Goal: Task Accomplishment & Management: Complete application form

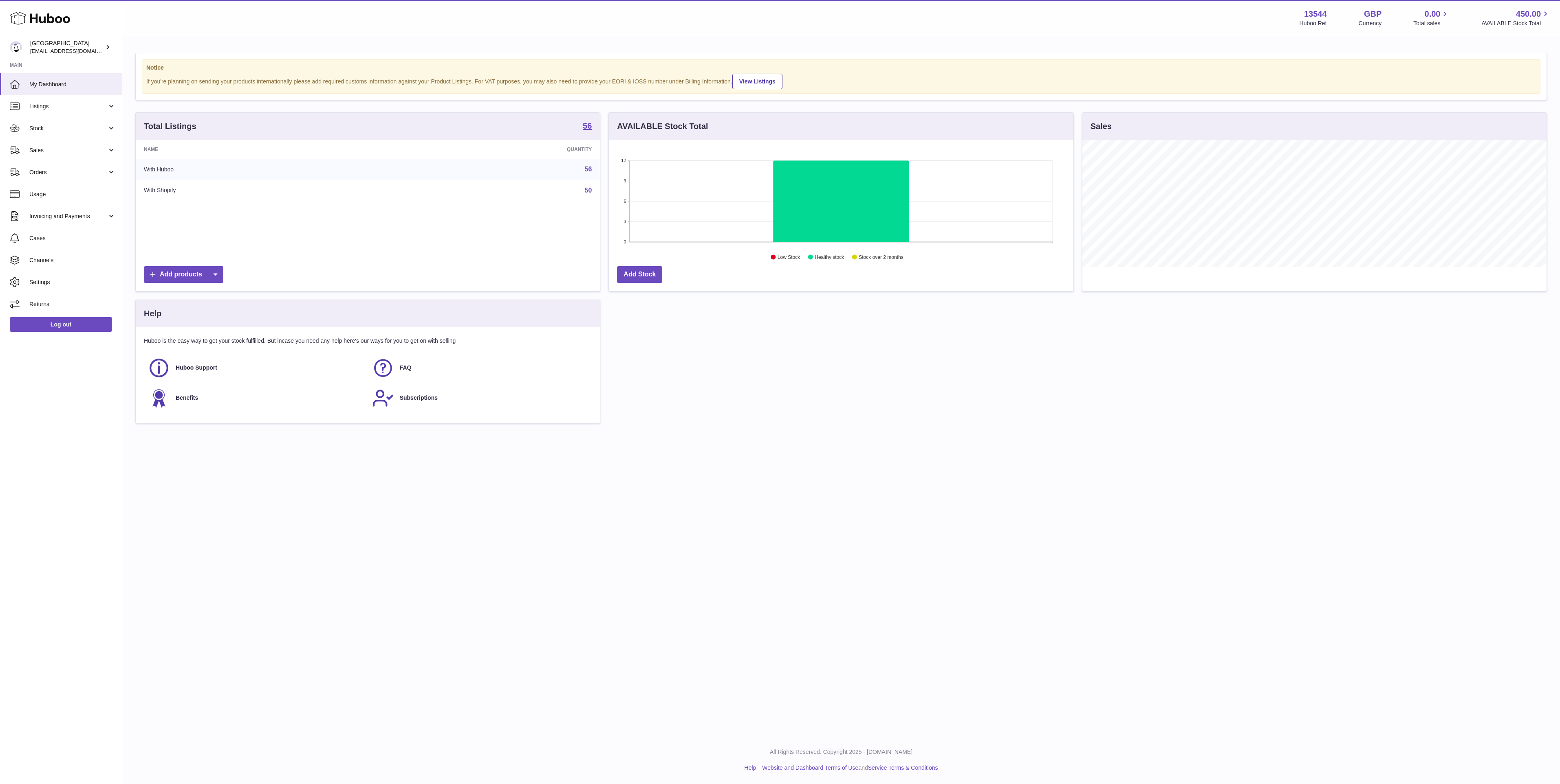
scroll to position [127, 464]
click at [87, 127] on span "Stock" at bounding box center [68, 129] width 78 height 8
click at [83, 156] on link "Stock" at bounding box center [61, 149] width 122 height 20
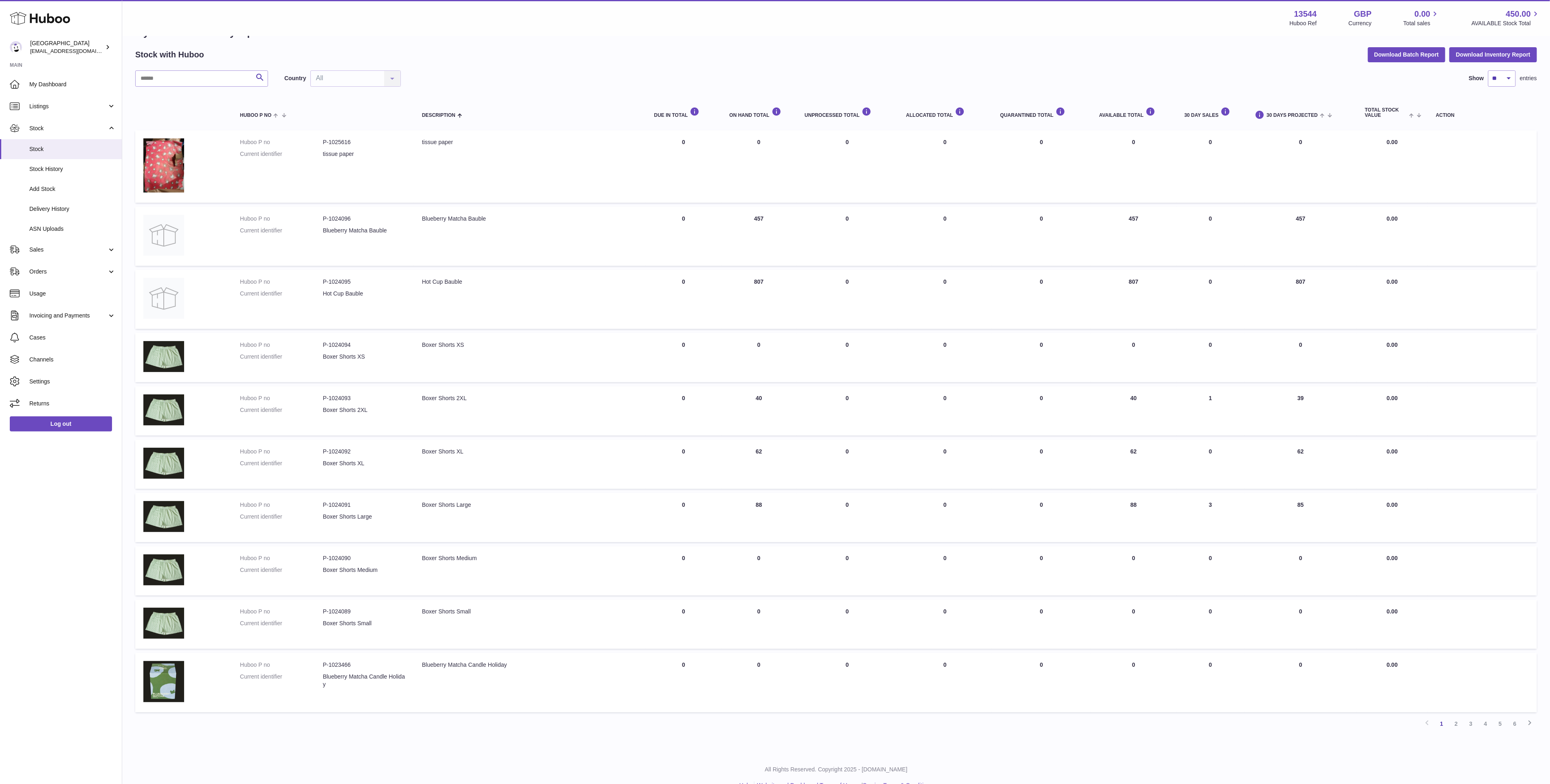
scroll to position [42, 0]
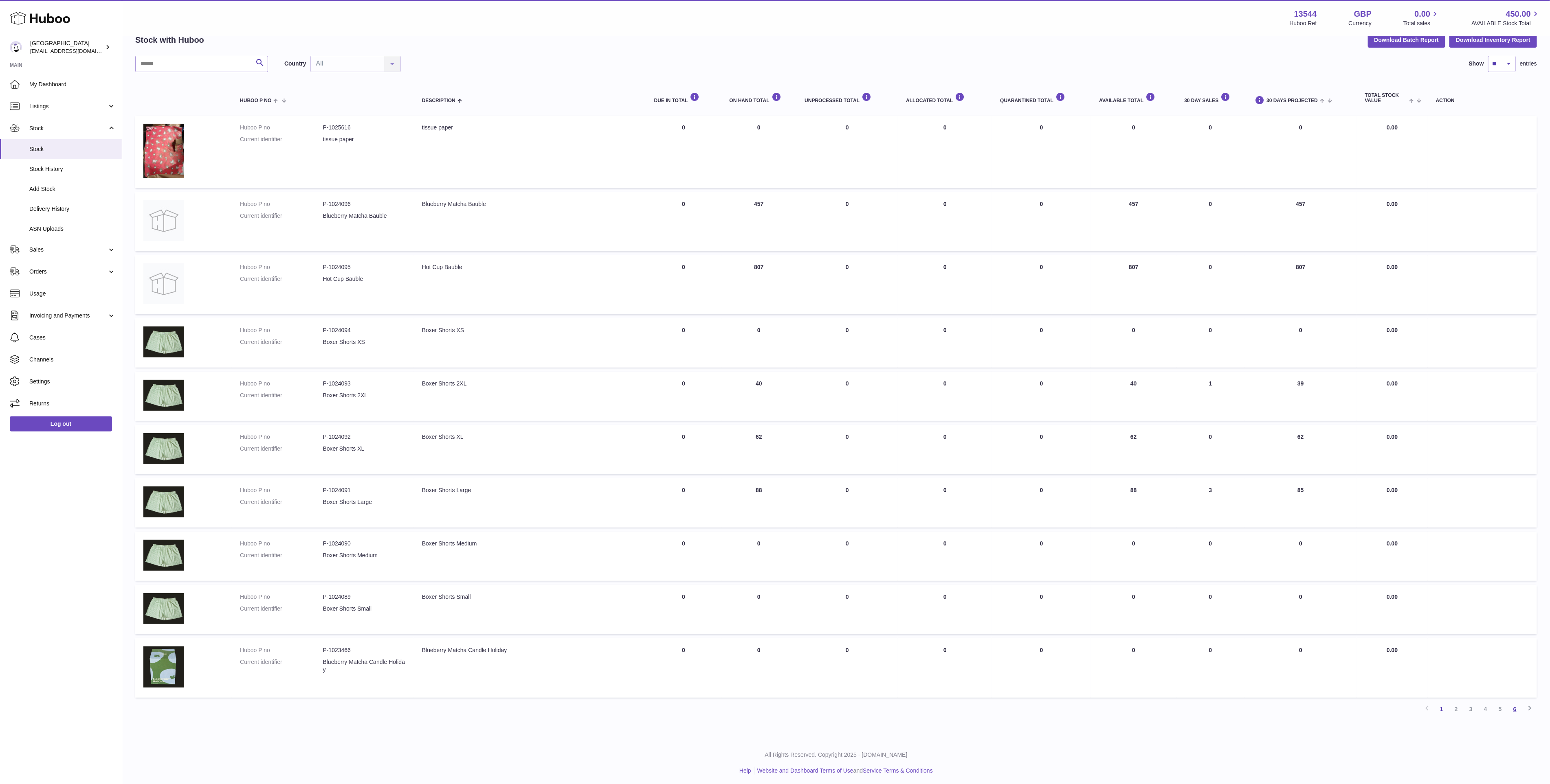
click at [1516, 709] on link "6" at bounding box center [1515, 709] width 14 height 14
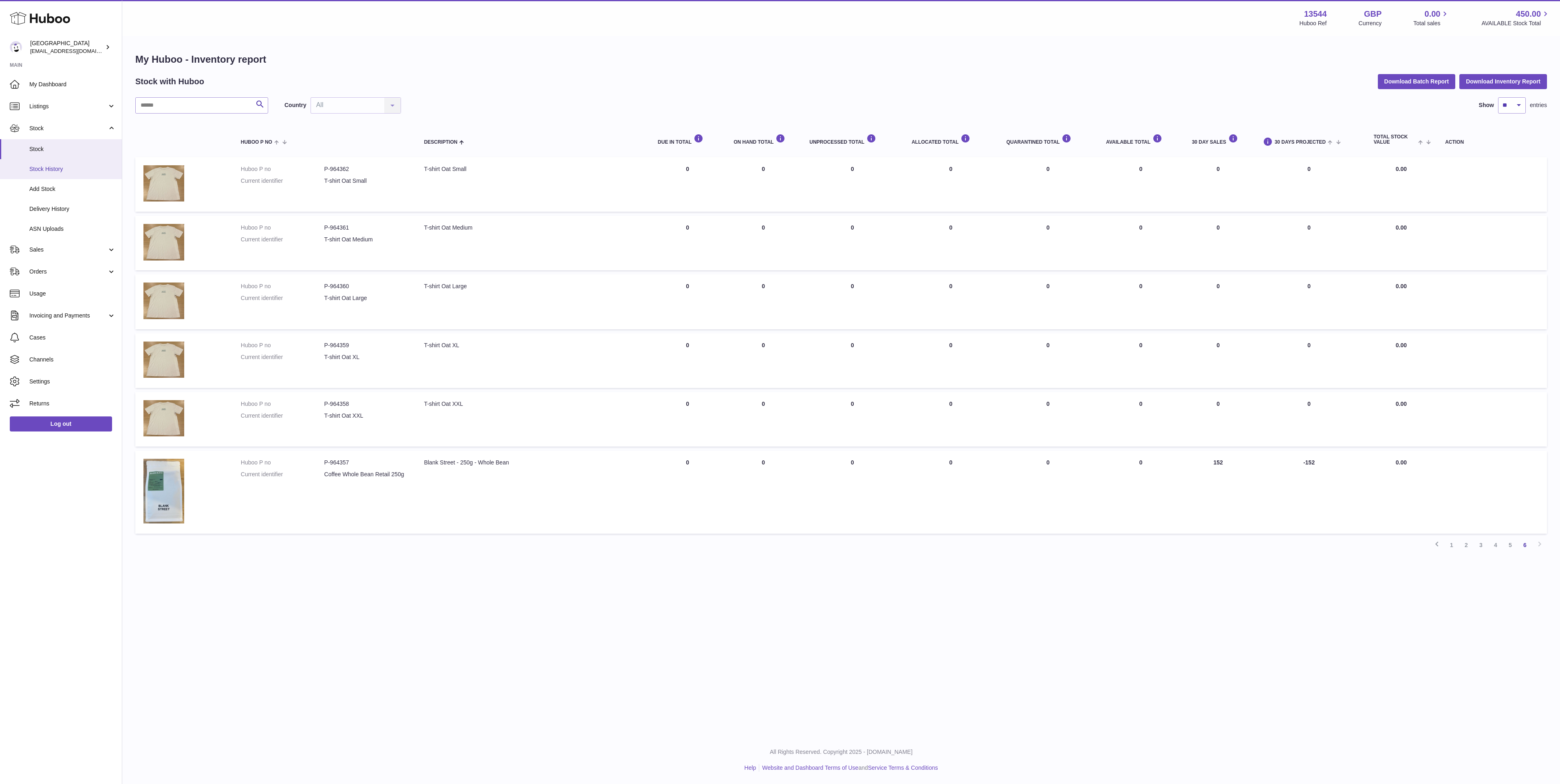
click at [58, 179] on link "Stock History" at bounding box center [61, 169] width 122 height 20
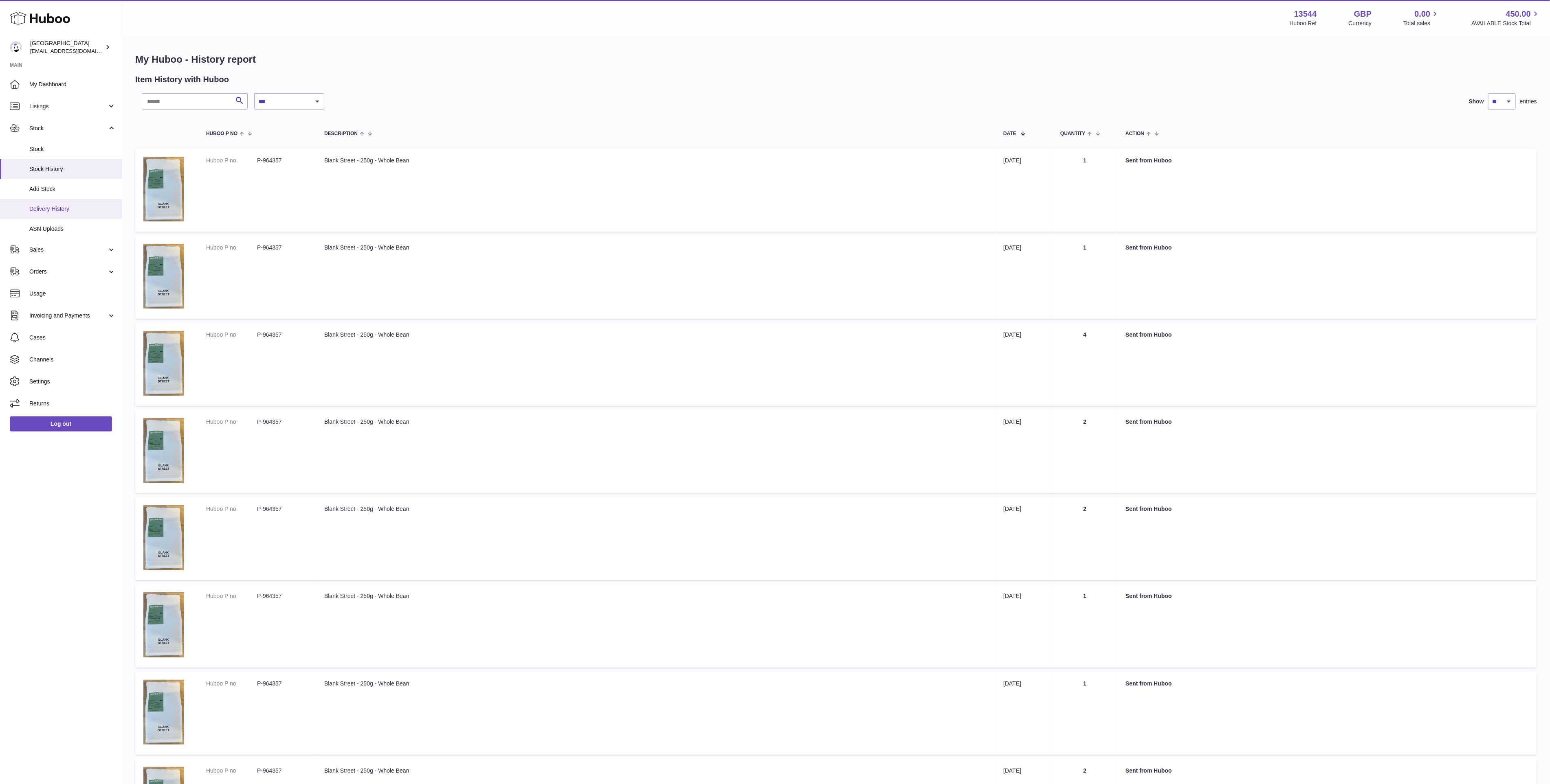
click at [61, 204] on link "Delivery History" at bounding box center [61, 209] width 121 height 20
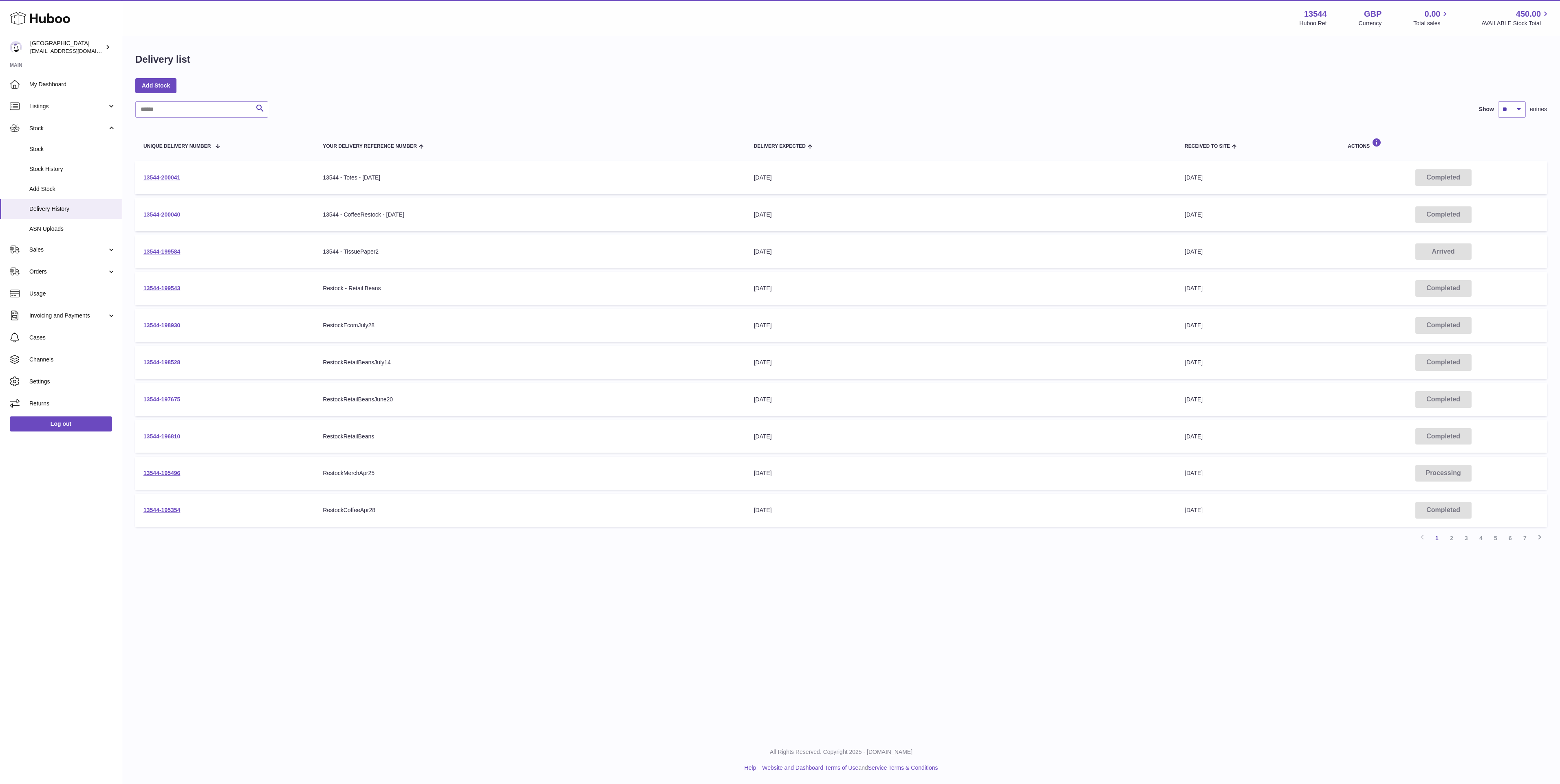
click at [154, 215] on link "13544-200040" at bounding box center [162, 214] width 37 height 6
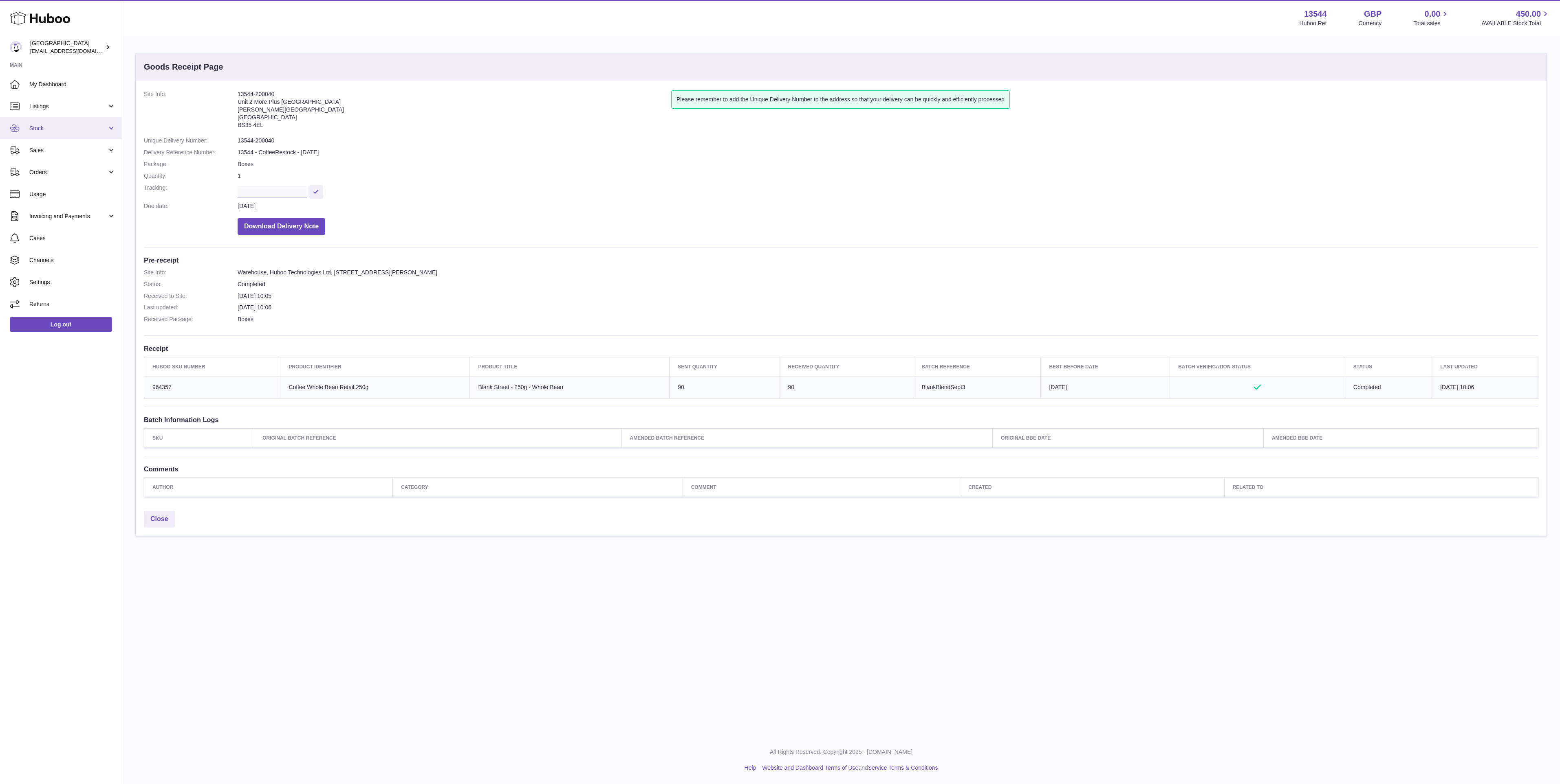
click at [89, 126] on span "Stock" at bounding box center [68, 129] width 78 height 8
click at [89, 183] on link "Add Stock" at bounding box center [61, 189] width 122 height 20
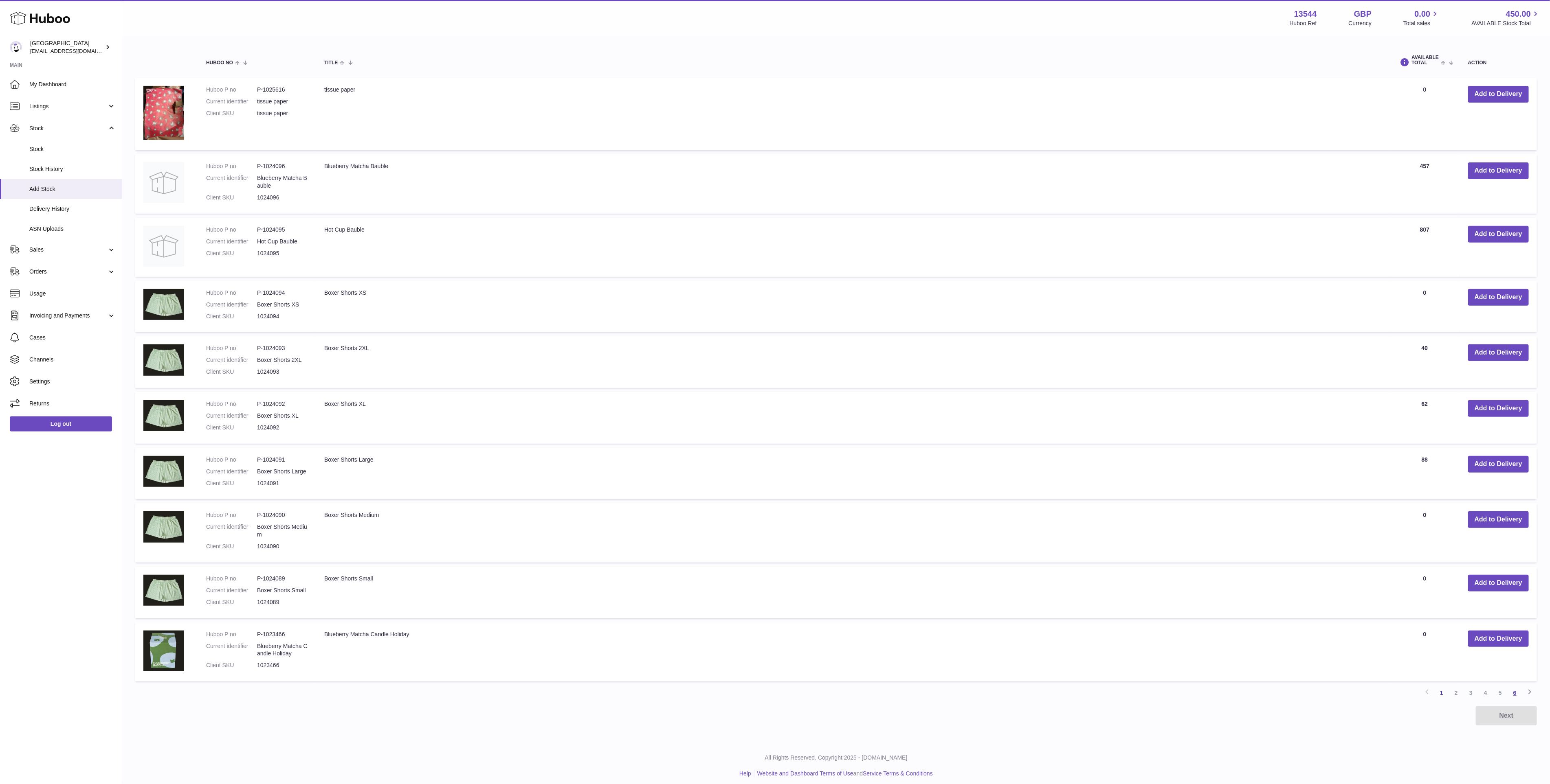
click at [1520, 691] on link "6" at bounding box center [1515, 693] width 14 height 14
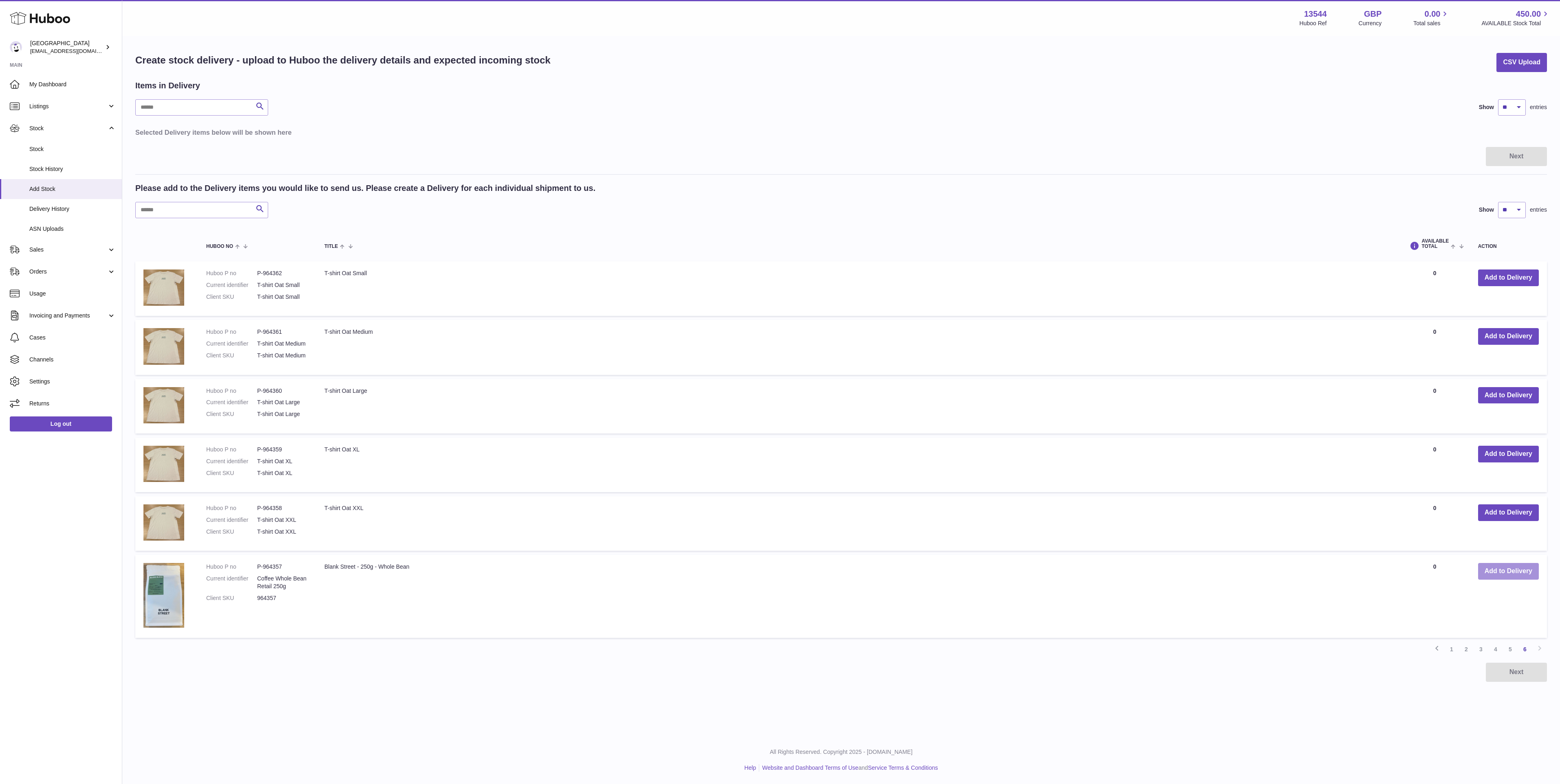
click at [1515, 574] on button "Add to Delivery" at bounding box center [1508, 571] width 61 height 17
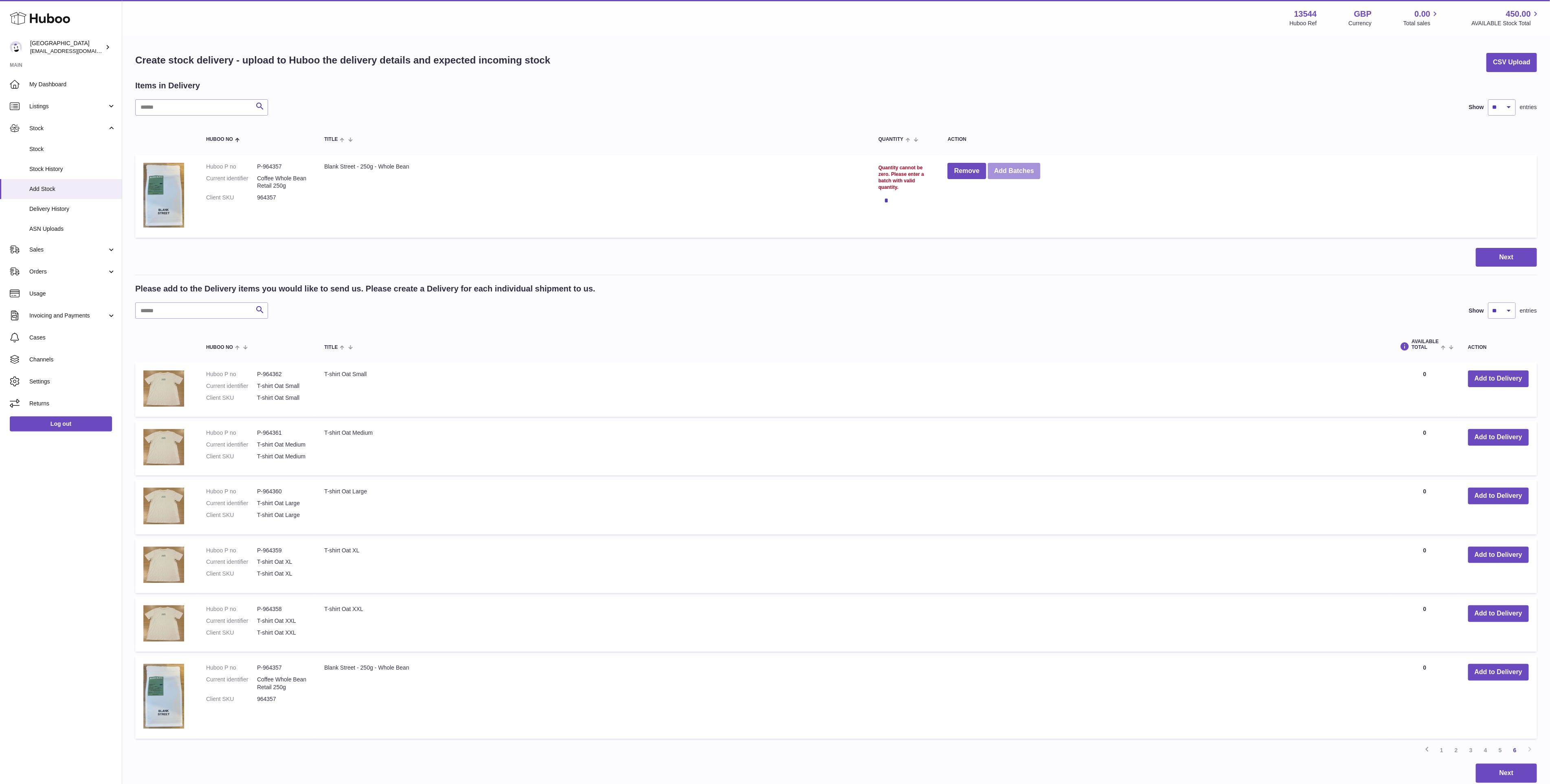
click at [1016, 169] on button "Add Batches" at bounding box center [1014, 171] width 53 height 17
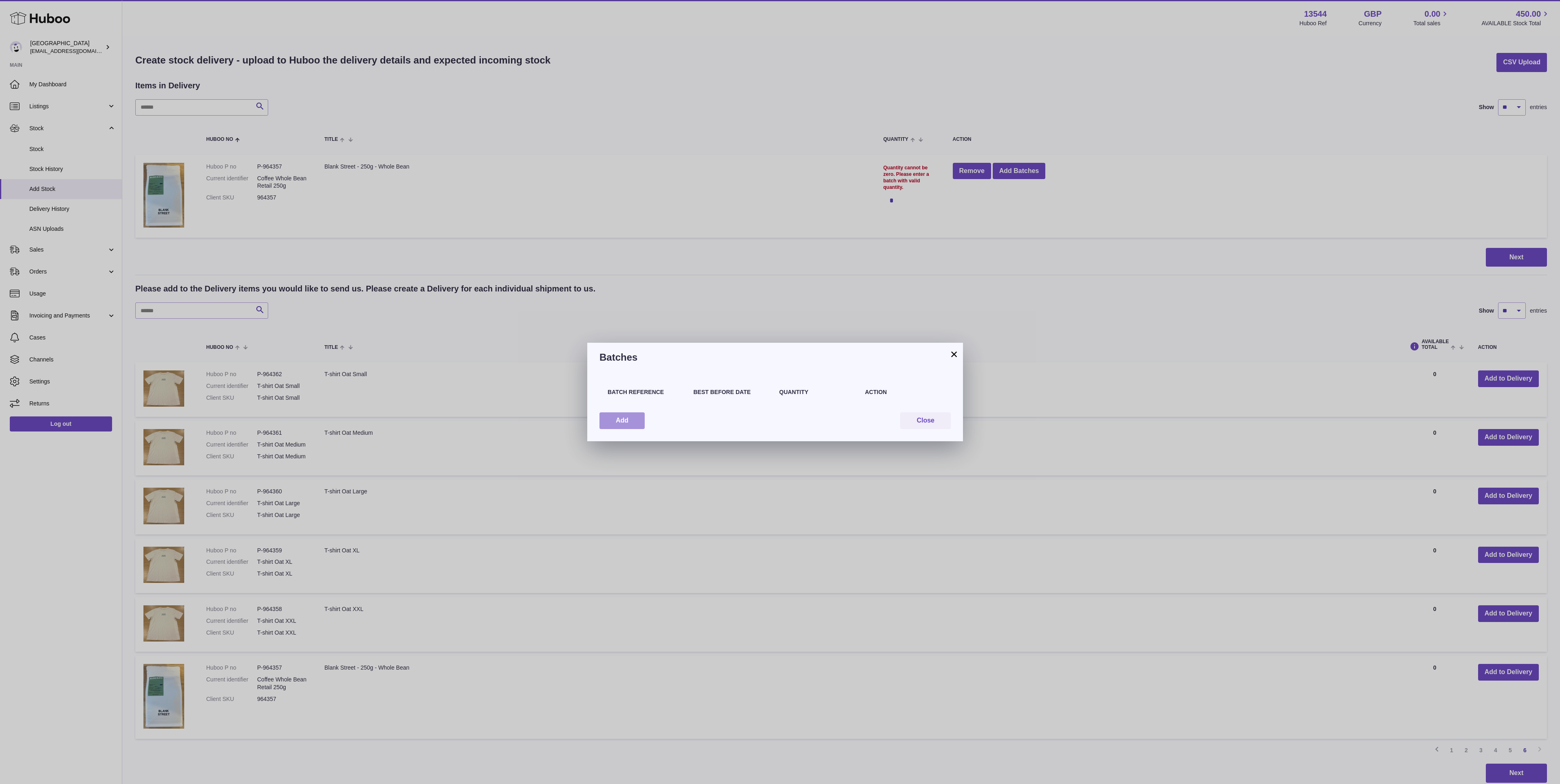
click at [629, 424] on button "Add" at bounding box center [622, 421] width 46 height 17
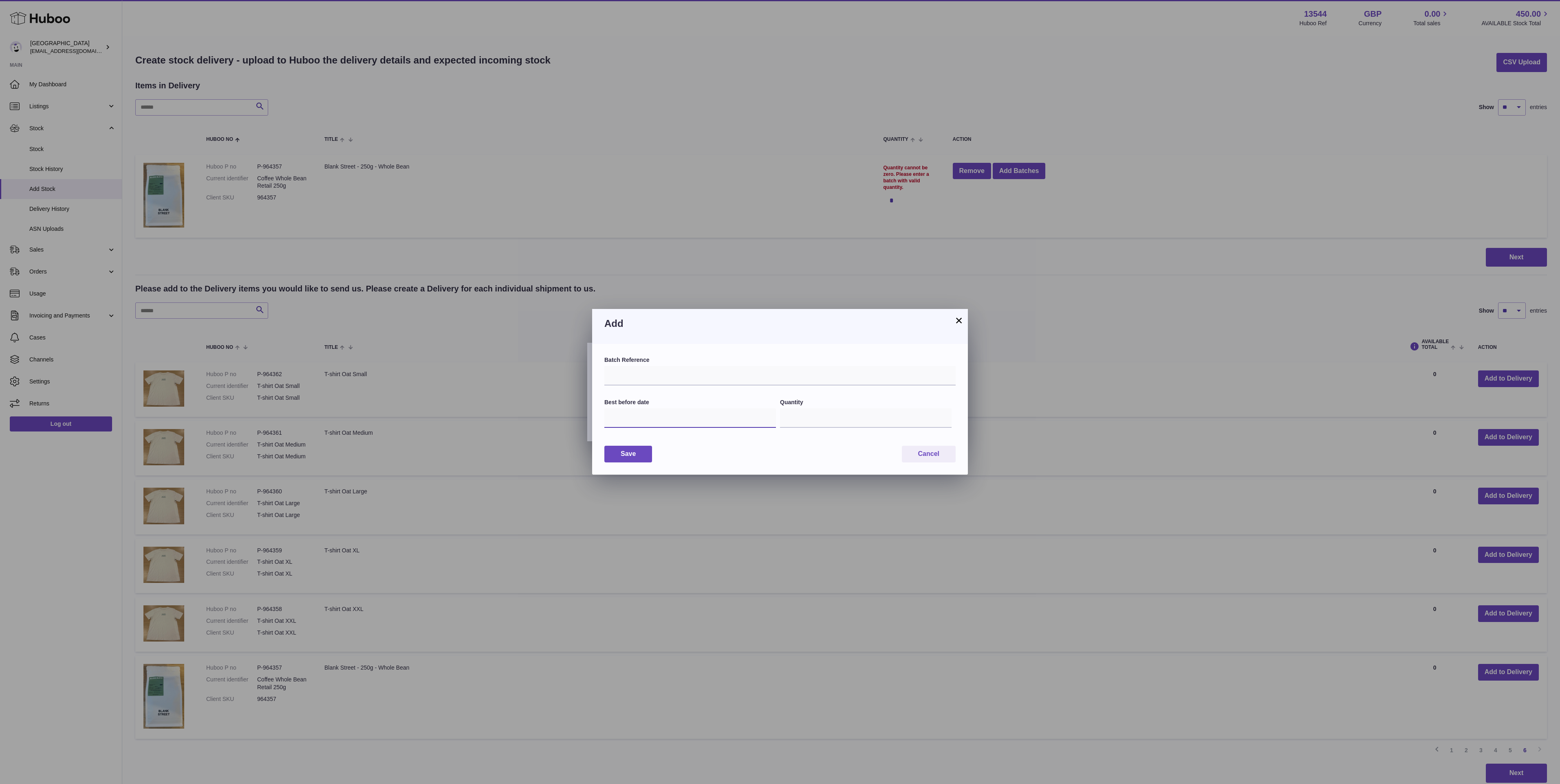
click at [693, 424] on input "text" at bounding box center [690, 418] width 172 height 20
click at [715, 440] on button "button" at bounding box center [720, 438] width 16 height 20
click at [662, 538] on span "26" at bounding box center [666, 535] width 14 height 14
type input "**********"
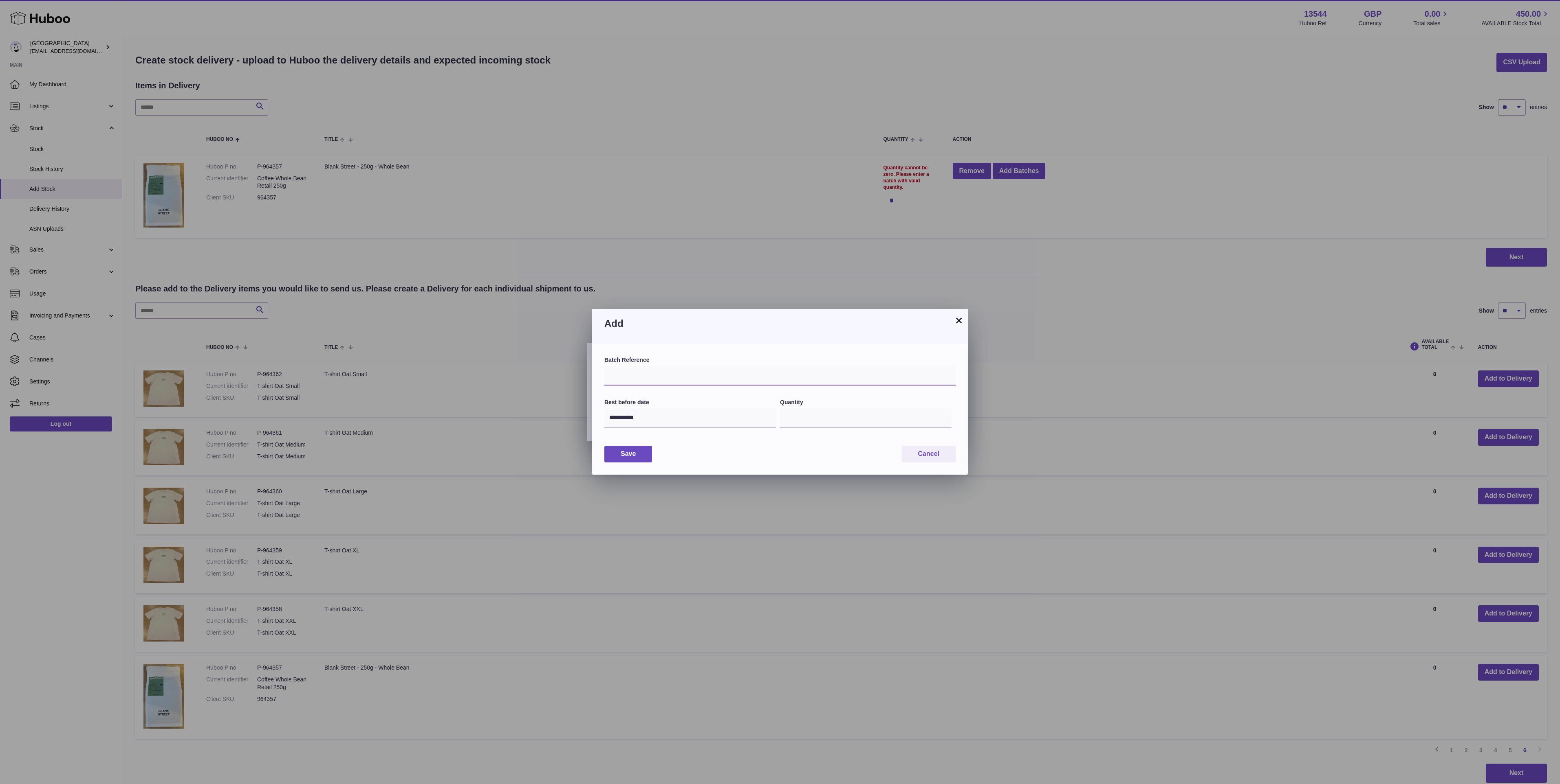
click at [658, 378] on input "text" at bounding box center [779, 376] width 351 height 20
type input "**********"
click at [808, 419] on input "*" at bounding box center [866, 418] width 172 height 20
type input "***"
click at [633, 463] on button "Save" at bounding box center [627, 454] width 47 height 17
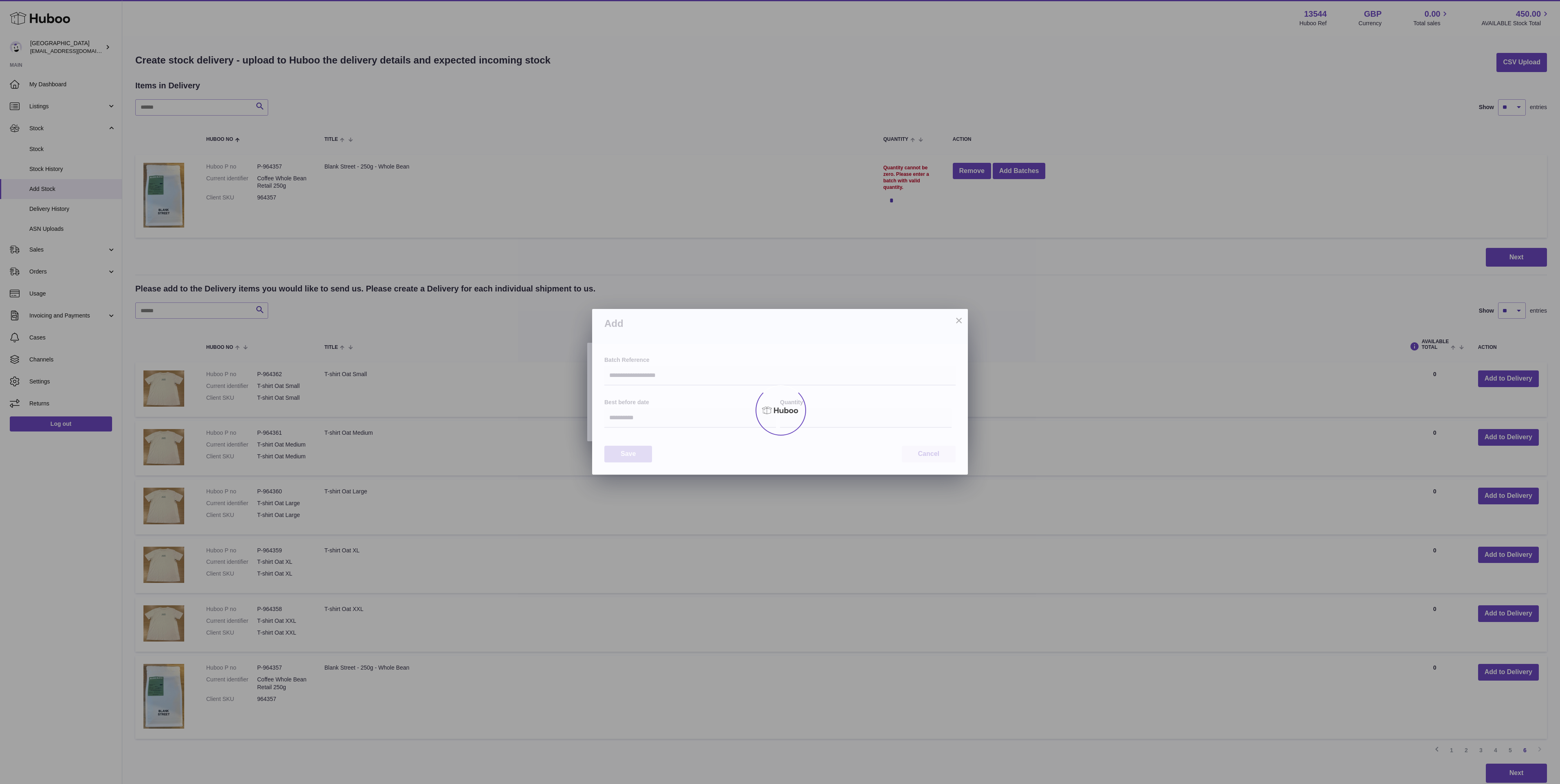
type input "***"
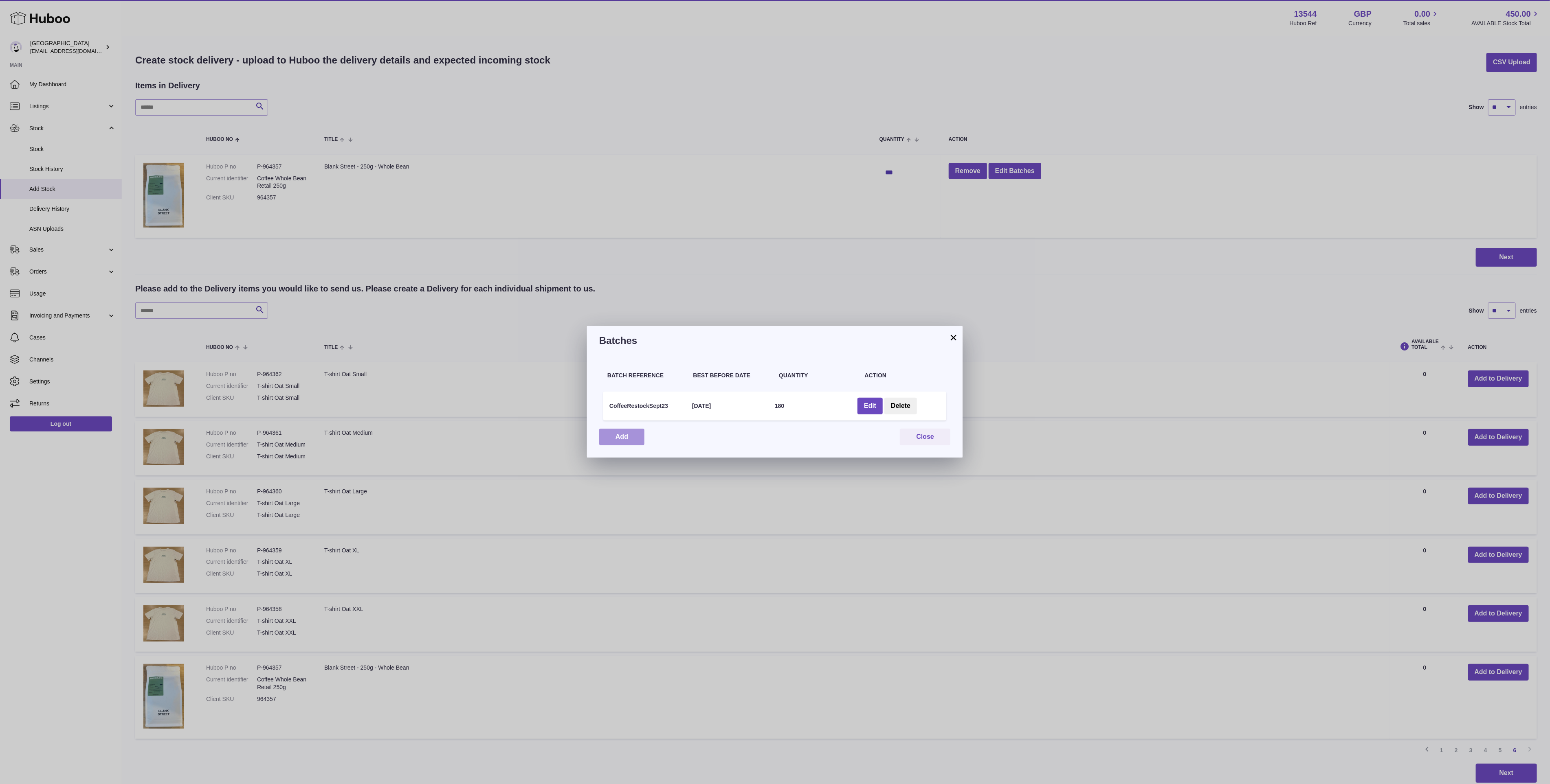
click at [639, 438] on button "Add" at bounding box center [622, 437] width 46 height 17
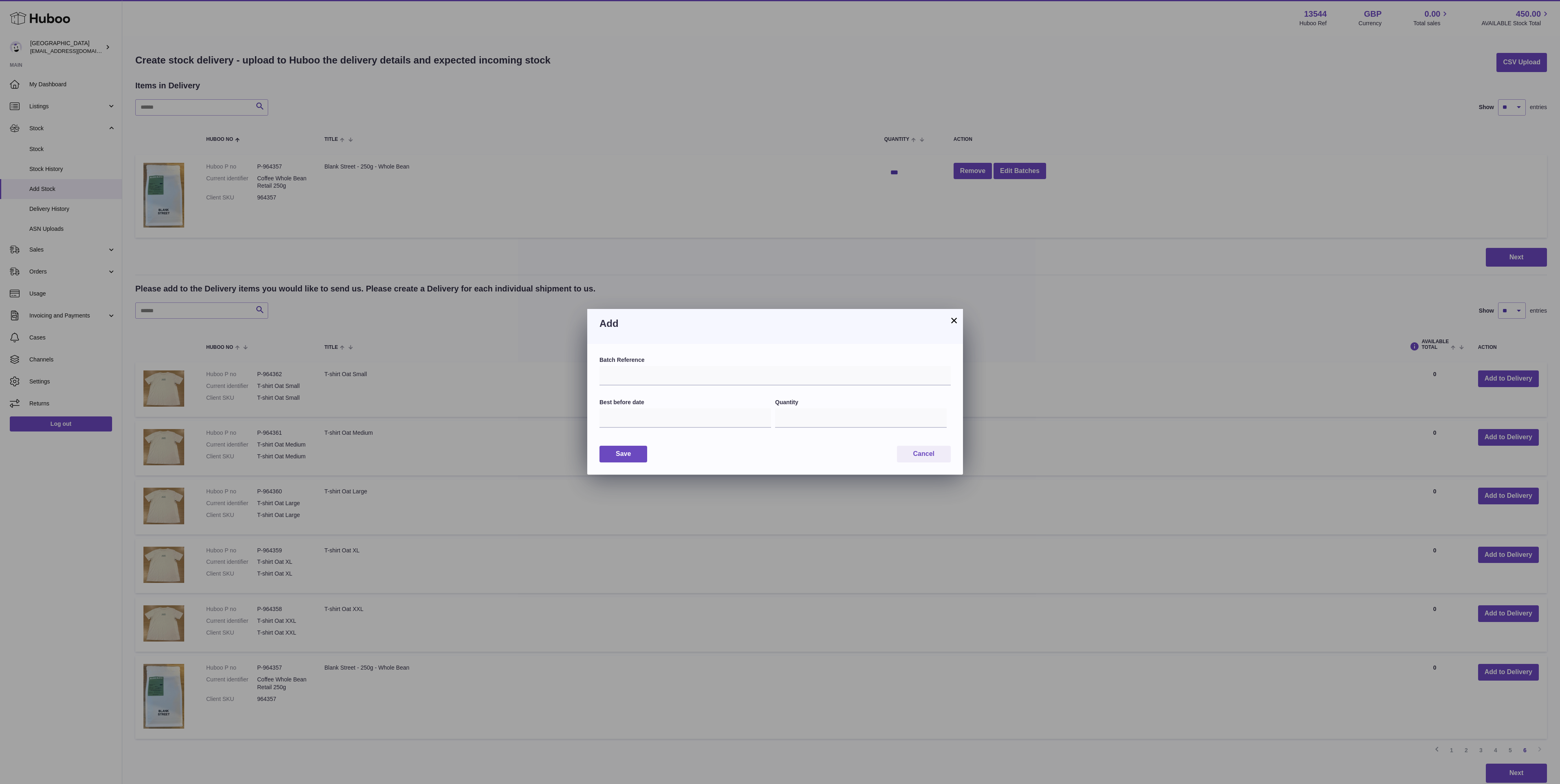
click at [959, 318] on button "×" at bounding box center [953, 320] width 10 height 10
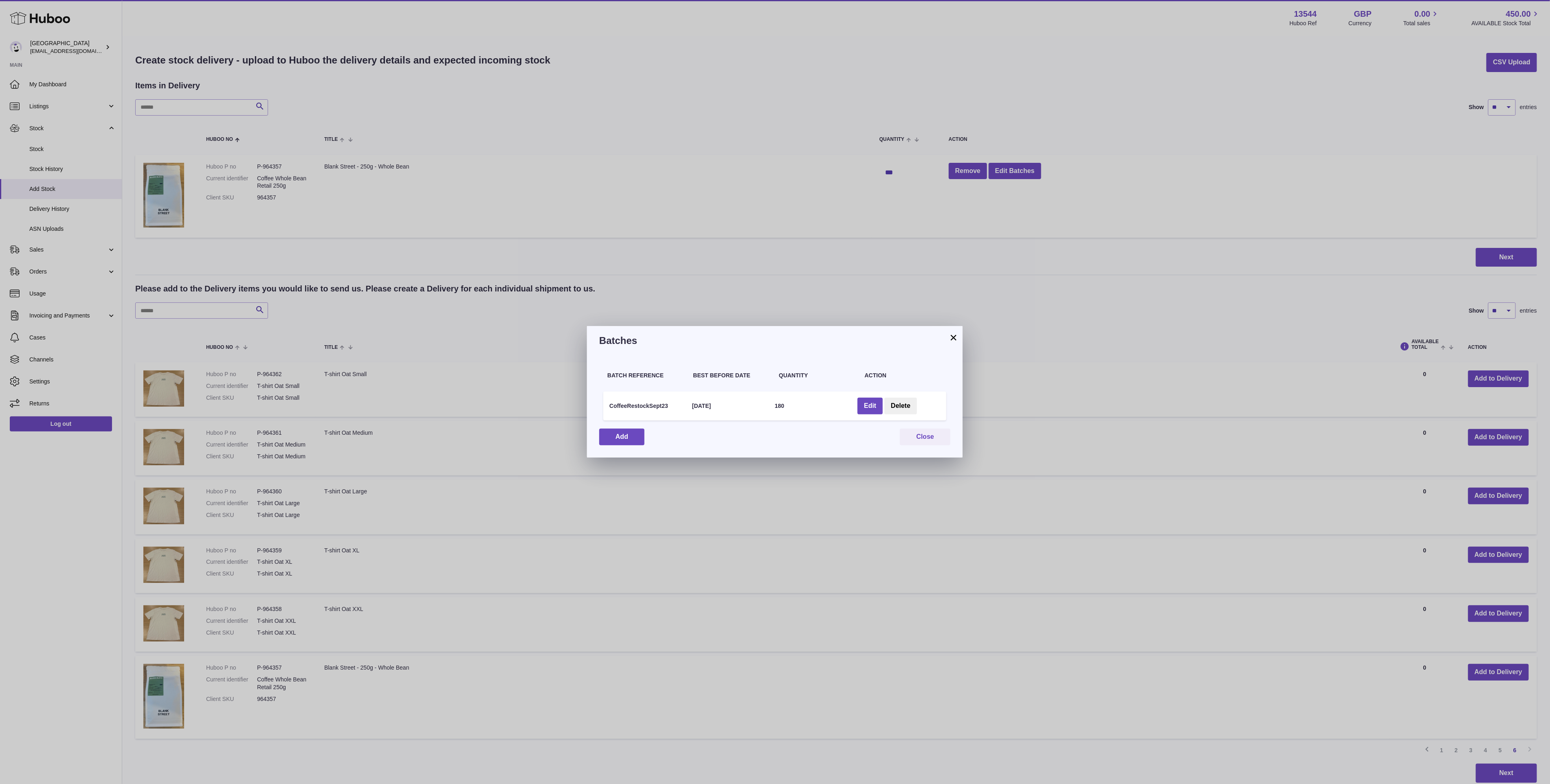
click at [1494, 249] on div "× Batches Batch Reference Best Before Date Quantity Action CoffeeRestockSept23 …" at bounding box center [775, 392] width 1550 height 784
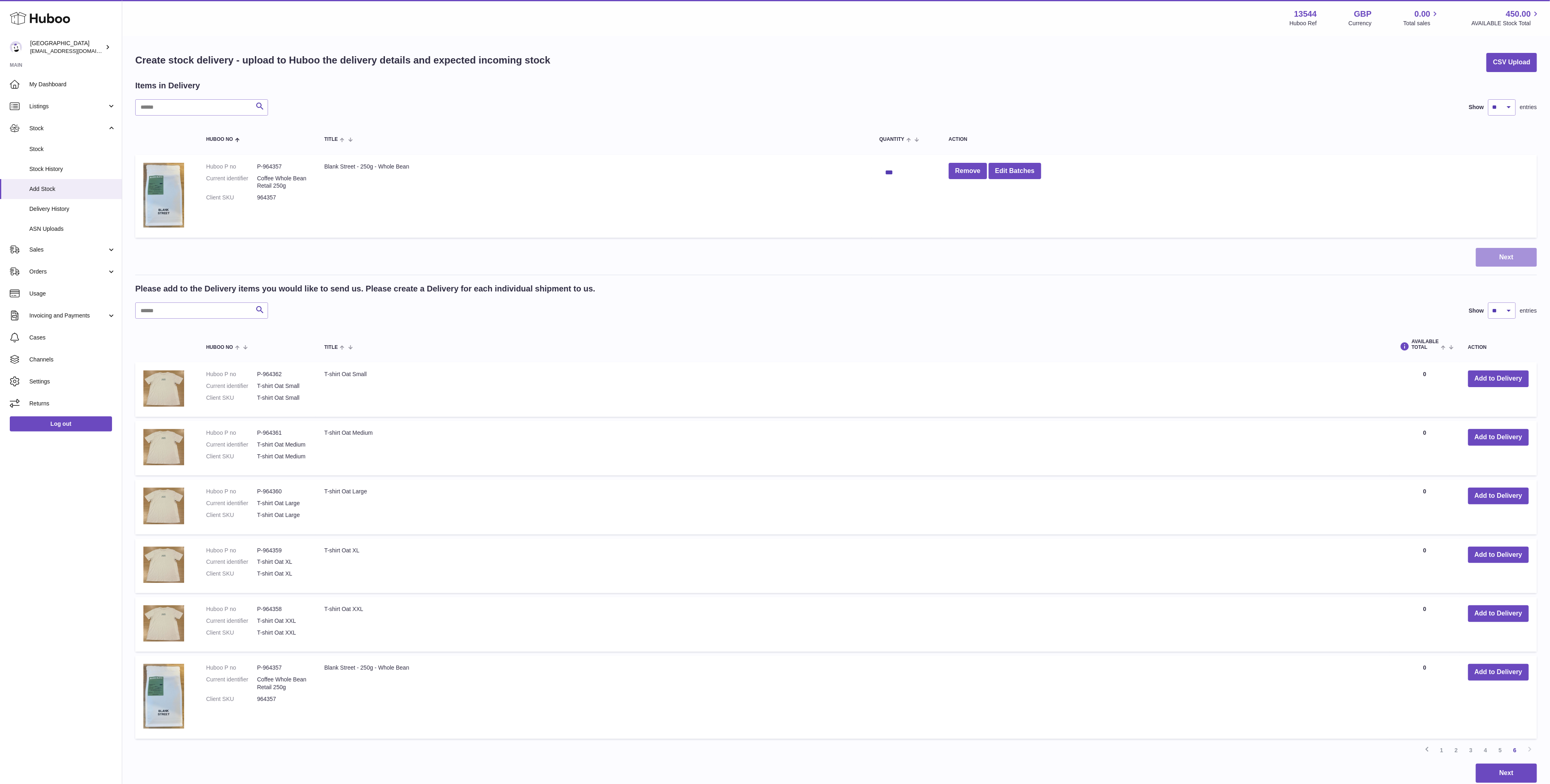
click at [1513, 258] on button "Next" at bounding box center [1506, 257] width 61 height 19
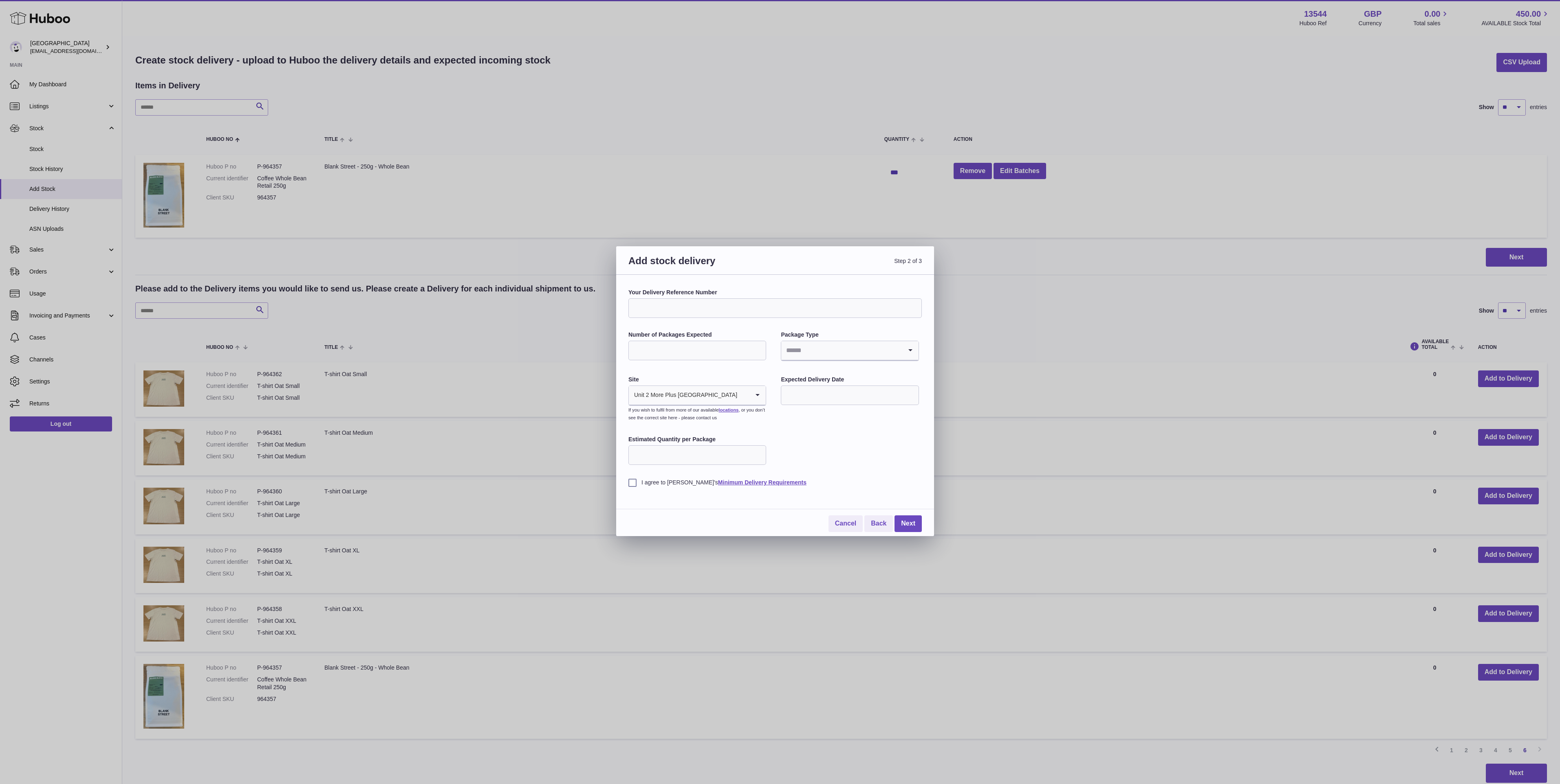
click at [726, 312] on input "Your Delivery Reference Number" at bounding box center [775, 308] width 293 height 20
drag, startPoint x: 704, startPoint y: 306, endPoint x: 657, endPoint y: 311, distance: 47.3
click at [657, 311] on input "**********" at bounding box center [775, 308] width 293 height 20
type input "**********"
drag, startPoint x: 700, startPoint y: 345, endPoint x: 696, endPoint y: 348, distance: 5.0
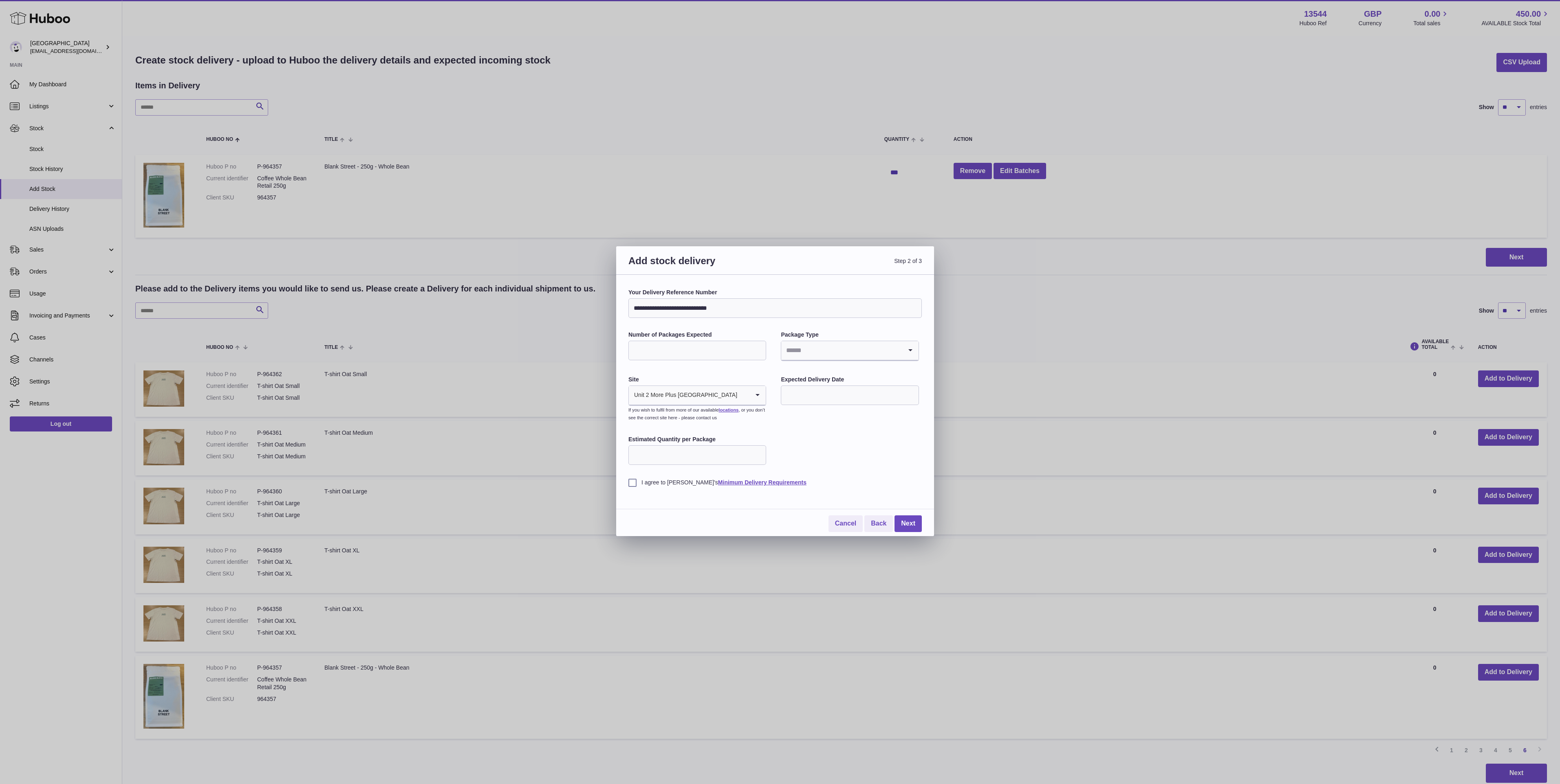
click at [700, 345] on input "Number of Packages Expected" at bounding box center [697, 351] width 138 height 20
click at [826, 348] on input "Search for option" at bounding box center [841, 347] width 121 height 19
click at [813, 397] on li "Boxes" at bounding box center [850, 403] width 136 height 16
click at [657, 345] on input "****" at bounding box center [697, 348] width 138 height 20
type input "*"
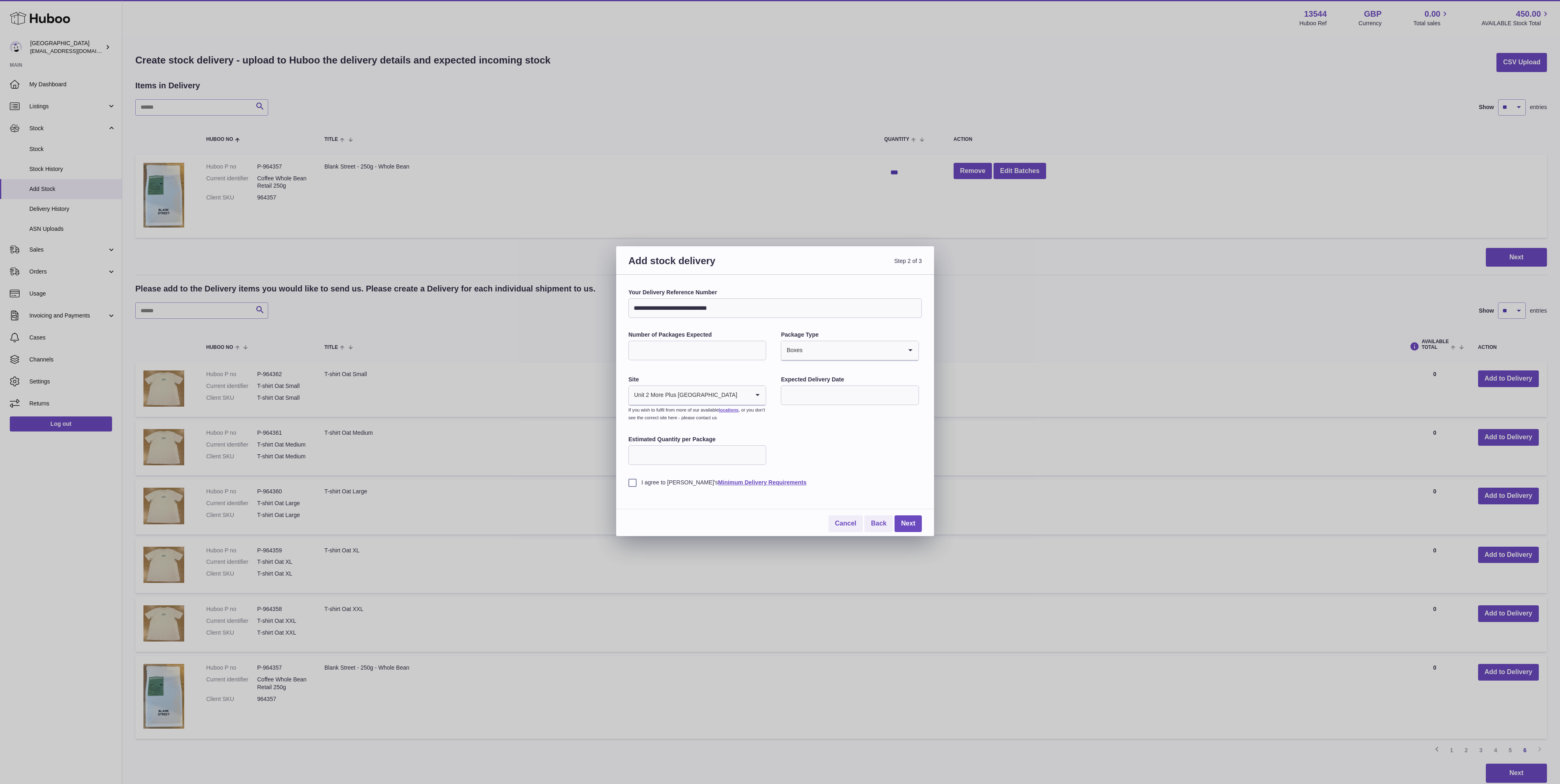
click at [643, 376] on label "Site" at bounding box center [697, 379] width 138 height 8
click at [802, 394] on input "text" at bounding box center [850, 396] width 138 height 20
click at [863, 497] on span "26" at bounding box center [859, 496] width 14 height 14
type input "**********"
drag, startPoint x: 631, startPoint y: 484, endPoint x: 644, endPoint y: 491, distance: 14.8
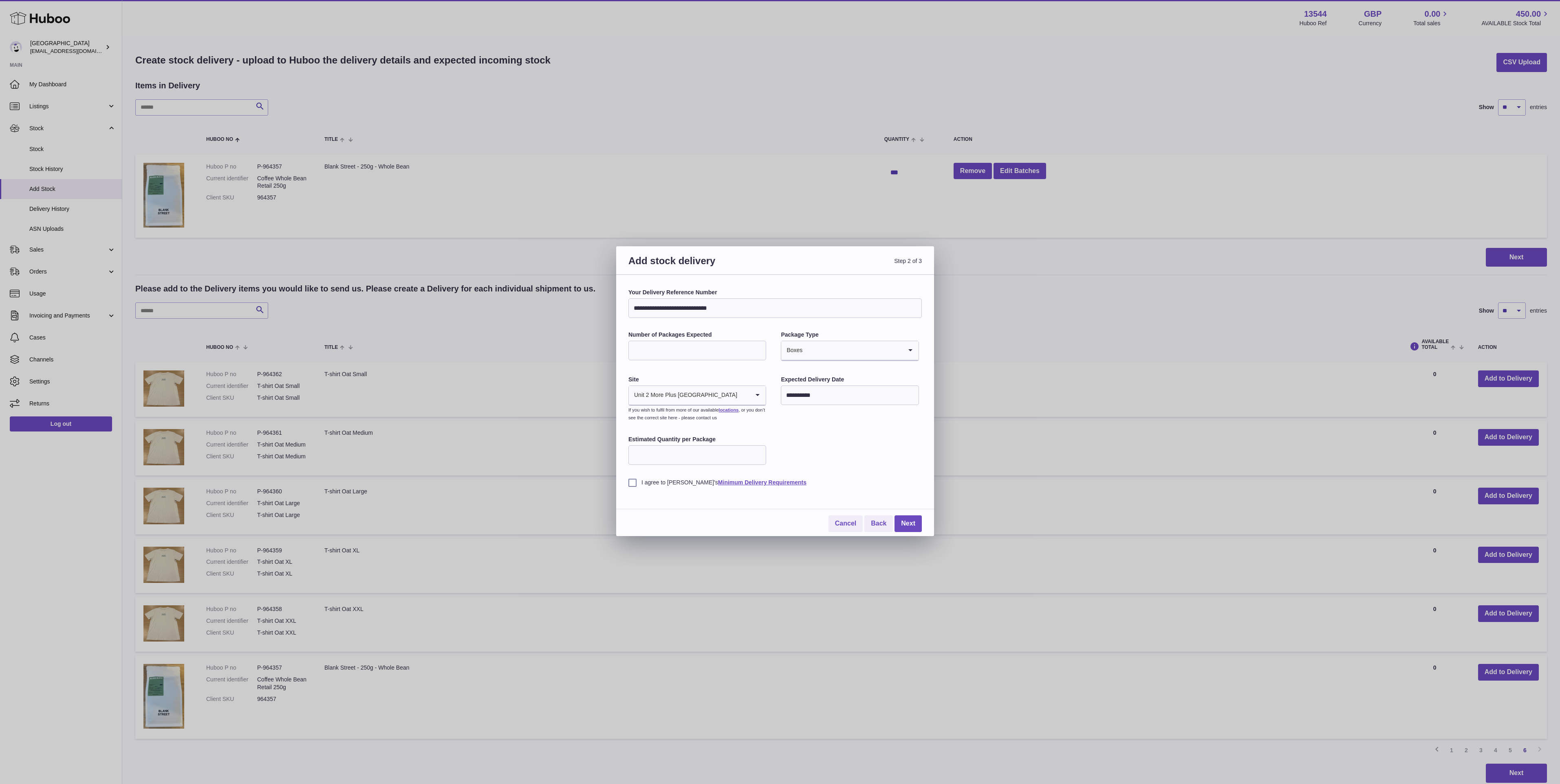
click at [631, 484] on label "I agree to Huboo's Minimum Delivery Requirements" at bounding box center [775, 482] width 293 height 8
click at [913, 528] on link "Next" at bounding box center [908, 523] width 28 height 17
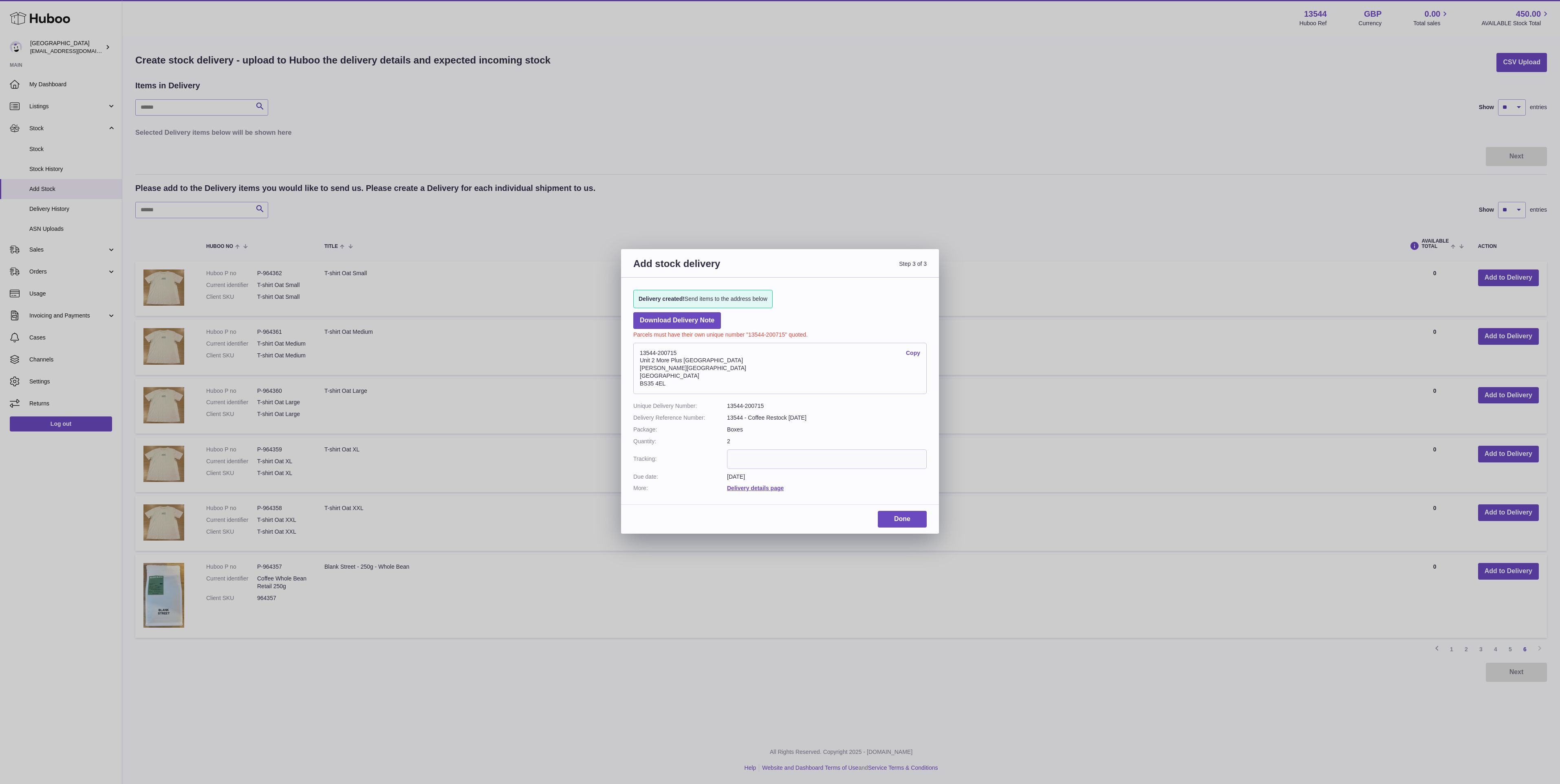
drag, startPoint x: 683, startPoint y: 353, endPoint x: 667, endPoint y: 353, distance: 16.0
click at [667, 353] on address "13544-200715 Copy Unit 2 More Plus Central Park Hudson Ave Severn Beach BS35 4EL" at bounding box center [780, 368] width 293 height 51
drag, startPoint x: 667, startPoint y: 353, endPoint x: 639, endPoint y: 353, distance: 28.0
click at [639, 353] on address "13544-200715 Copy Unit 2 More Plus Central Park Hudson Ave Severn Beach BS35 4EL" at bounding box center [780, 368] width 293 height 51
drag, startPoint x: 639, startPoint y: 353, endPoint x: 724, endPoint y: 378, distance: 88.6
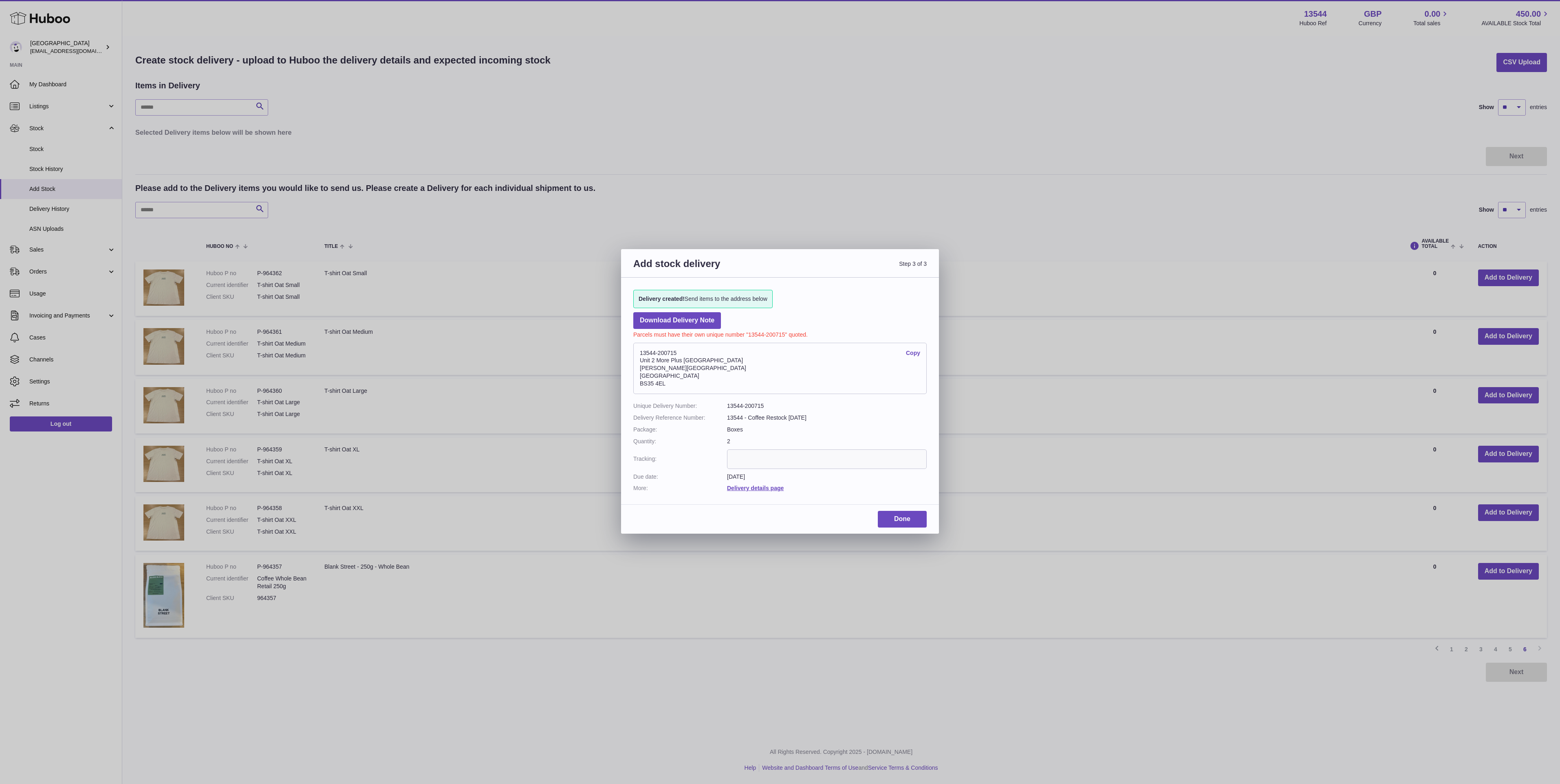
click at [734, 378] on address "13544-200715 Copy Unit 2 More Plus Central Park Hudson Ave Severn Beach BS35 4EL" at bounding box center [780, 368] width 293 height 51
click at [912, 352] on link "Copy" at bounding box center [913, 353] width 14 height 8
click at [905, 519] on link "Done" at bounding box center [902, 519] width 49 height 17
